Goal: Task Accomplishment & Management: Use online tool/utility

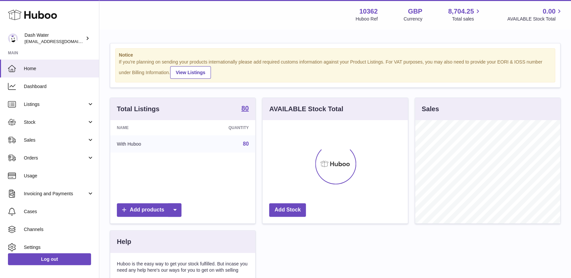
scroll to position [103, 145]
click at [66, 122] on span "Stock" at bounding box center [55, 122] width 63 height 6
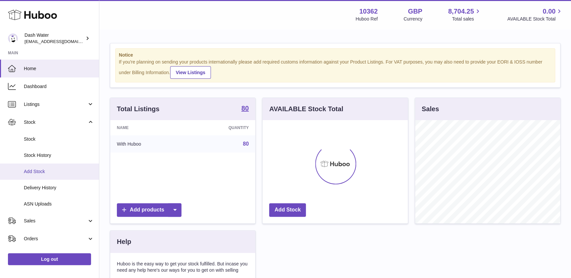
click at [35, 169] on span "Add Stock" at bounding box center [59, 171] width 70 height 6
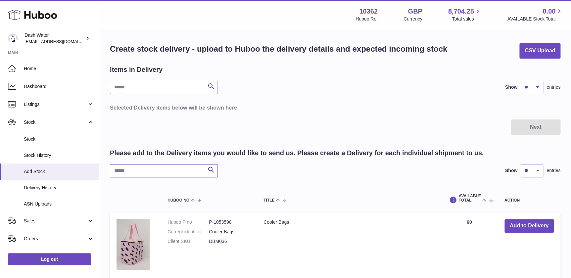
click at [156, 167] on input "text" at bounding box center [164, 170] width 108 height 13
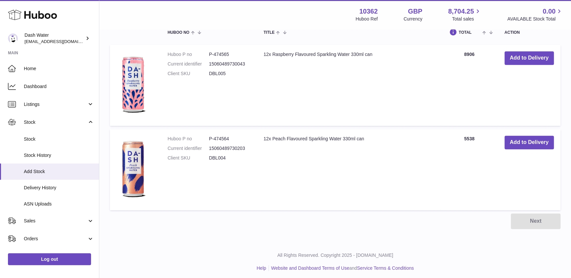
scroll to position [171, 0]
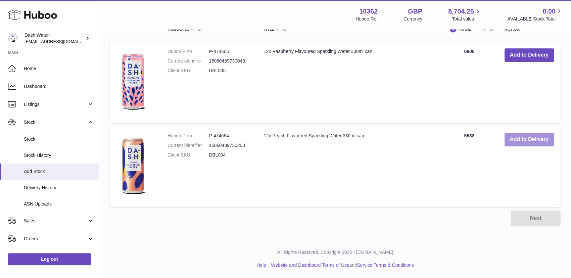
type input "***"
click at [527, 141] on button "Add to Delivery" at bounding box center [528, 140] width 49 height 14
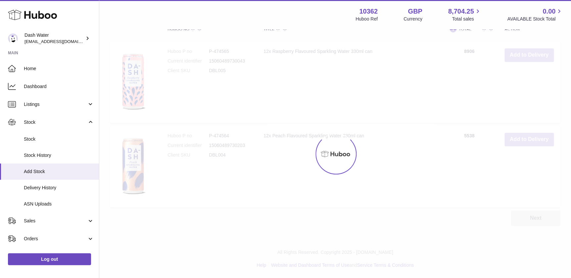
scroll to position [267, 0]
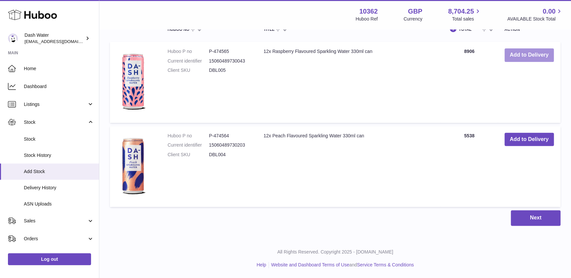
click at [526, 58] on button "Add to Delivery" at bounding box center [528, 55] width 49 height 14
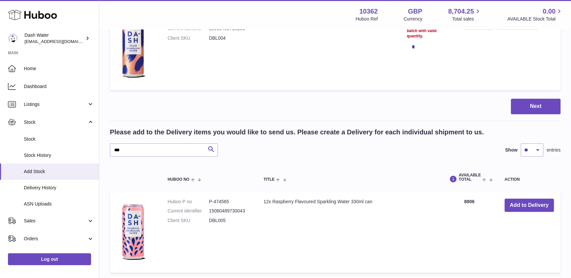
scroll to position [50, 0]
